Goal: Task Accomplishment & Management: Use online tool/utility

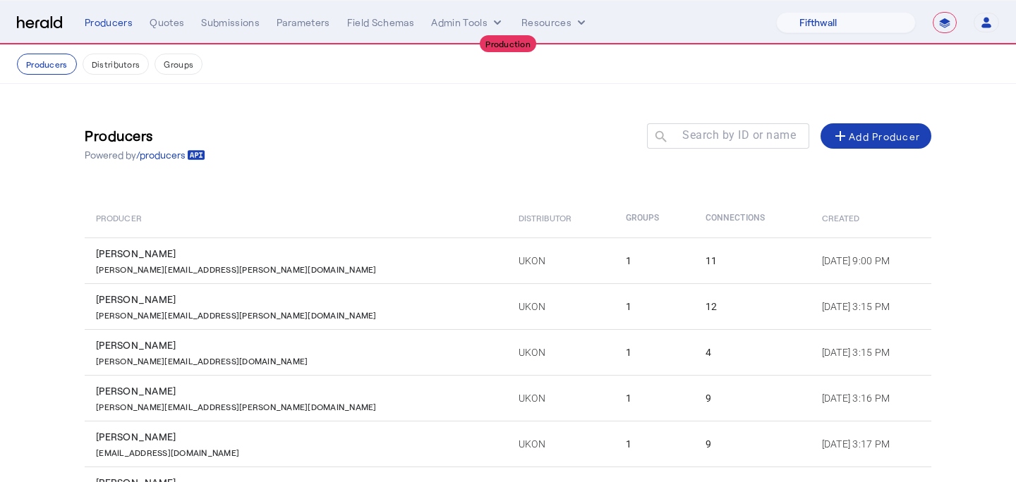
select select "pfm_v94t_fifthwall"
select select "**********"
click at [854, 25] on select "1Fort Affinity Risk [PERSON_NAME] [PERSON_NAME] CRC Campus Coverage Citadel Fif…" at bounding box center [846, 22] width 140 height 21
click at [776, 12] on select "1Fort Affinity Risk [PERSON_NAME] [PERSON_NAME] CRC Campus Coverage Citadel Fif…" at bounding box center [846, 22] width 140 height 21
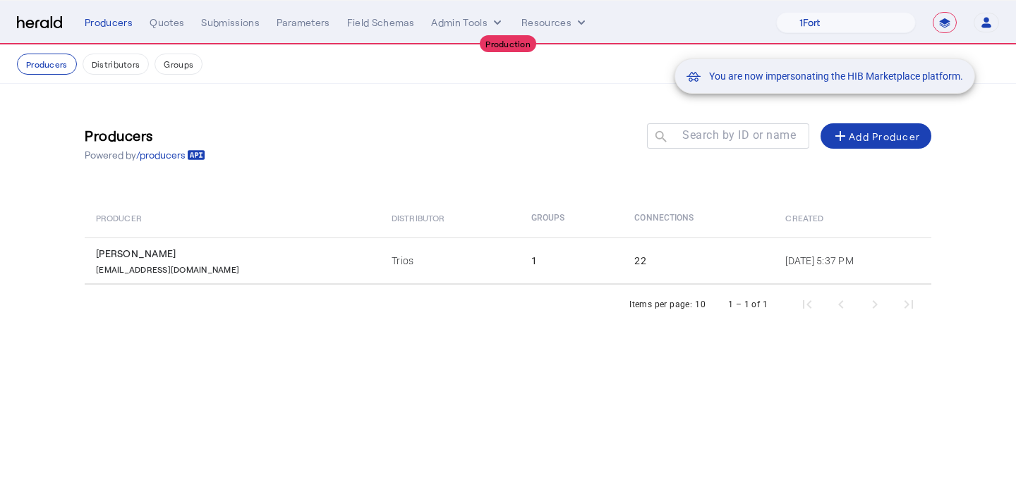
click at [173, 19] on div "You are now impersonating the HIB Marketplace platform." at bounding box center [508, 241] width 1016 height 482
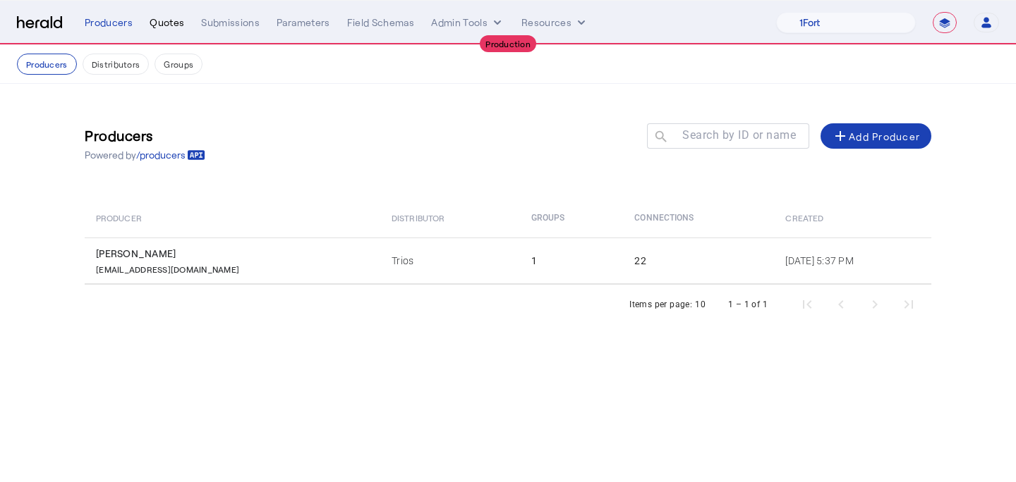
click at [172, 24] on div "Quotes" at bounding box center [167, 23] width 35 height 14
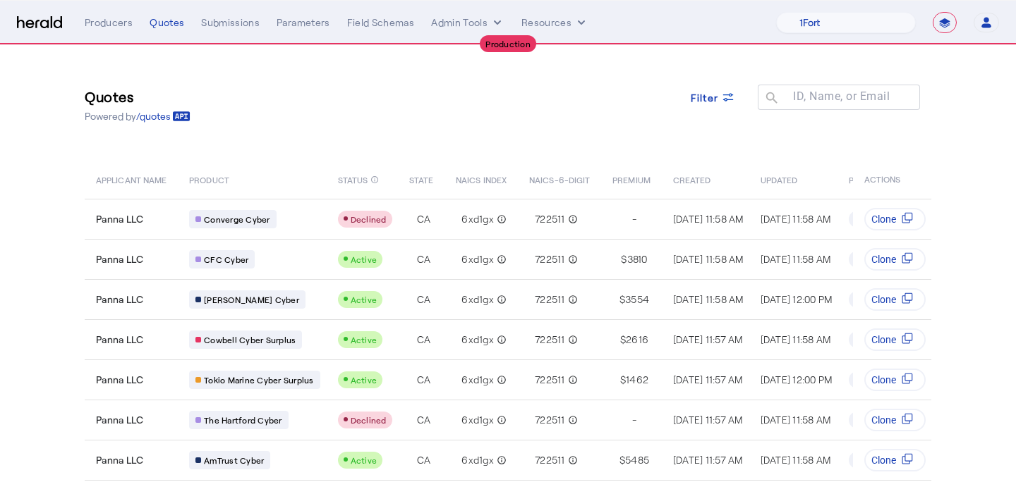
scroll to position [159, 0]
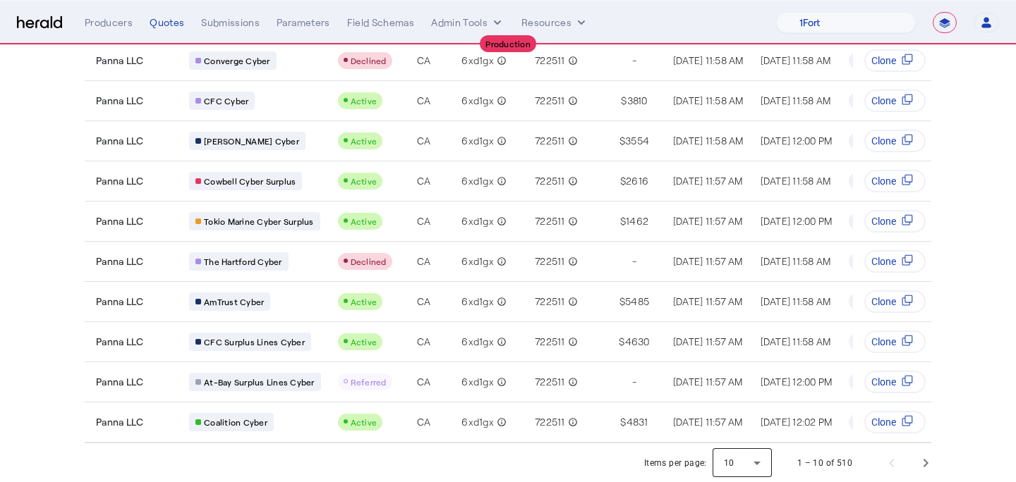
click at [743, 461] on div at bounding box center [741, 463] width 59 height 34
click at [739, 398] on span "25" at bounding box center [743, 391] width 37 height 17
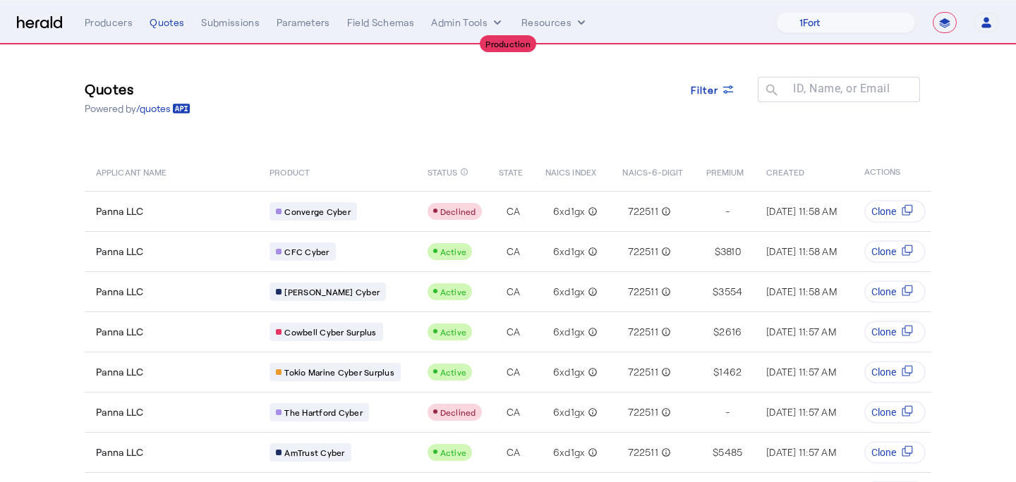
scroll to position [0, 0]
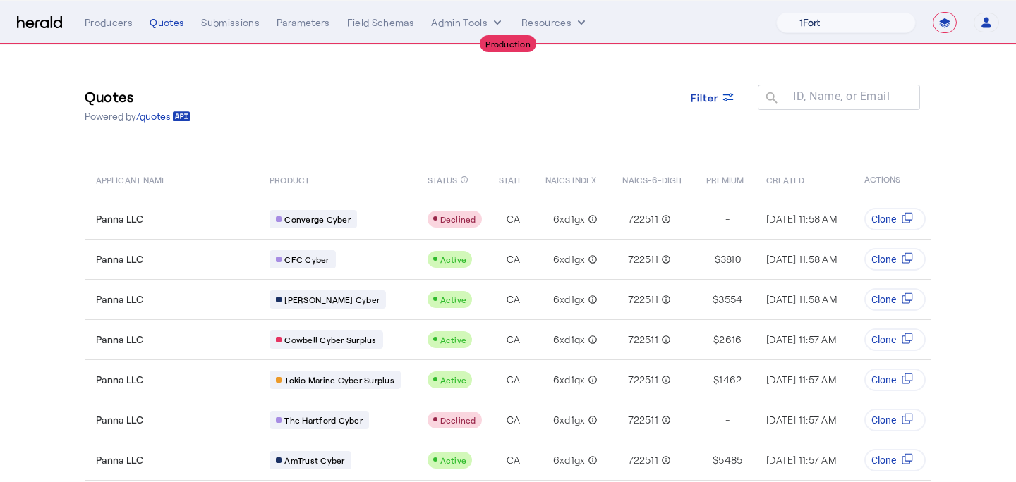
click at [863, 21] on select "1Fort Affinity Risk [PERSON_NAME] [PERSON_NAME] CRC Campus Coverage Citadel Fif…" at bounding box center [846, 22] width 140 height 21
select select "pfm_v94t_fifthwall"
click at [776, 12] on select "1Fort Affinity Risk [PERSON_NAME] [PERSON_NAME] CRC Campus Coverage Citadel Fif…" at bounding box center [846, 22] width 140 height 21
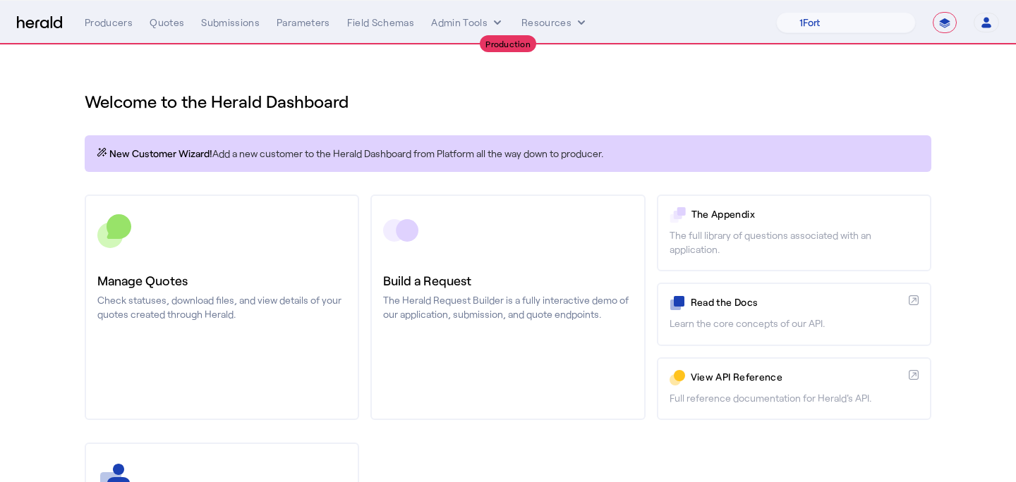
click at [38, 191] on section "Welcome to the Herald Dashboard New Customer Wizard! Add a new customer to the …" at bounding box center [508, 371] width 1016 height 652
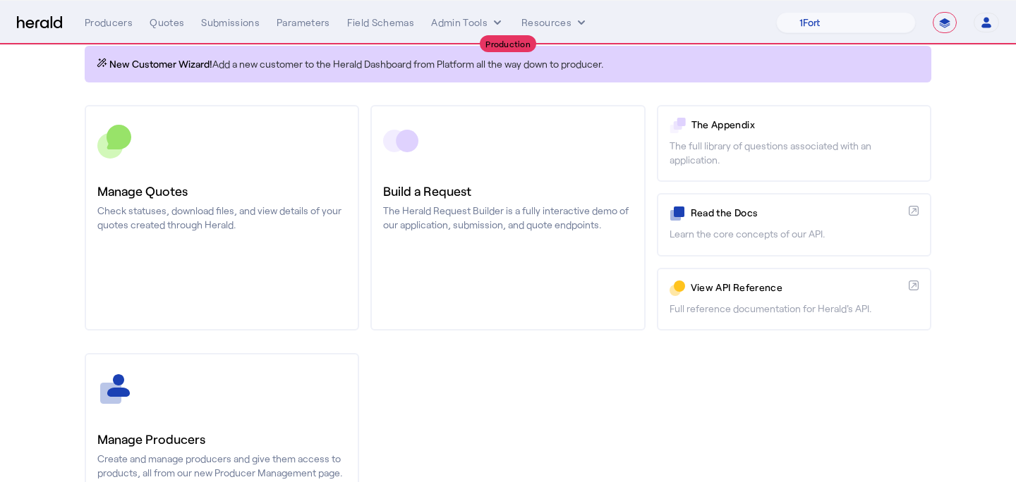
scroll to position [214, 0]
